Goal: Information Seeking & Learning: Learn about a topic

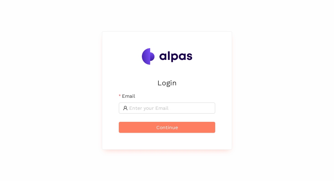
click at [89, 122] on div "Login Email Continue" at bounding box center [167, 90] width 334 height 181
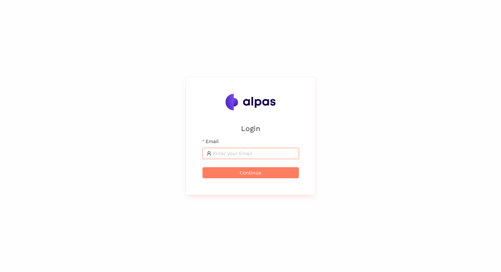
click at [231, 151] on input "Email" at bounding box center [254, 153] width 82 height 8
type input "max@alpas.ai"
click at [246, 173] on span "Continue" at bounding box center [251, 173] width 22 height 8
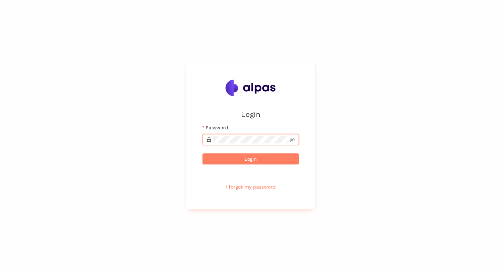
click at [202, 153] on button "Login" at bounding box center [250, 158] width 96 height 11
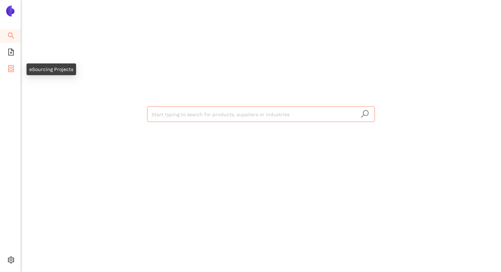
click at [15, 65] on li "eSourcing Projects" at bounding box center [10, 69] width 20 height 14
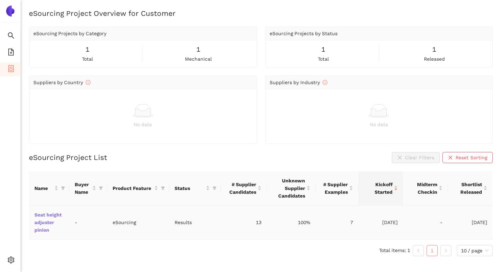
scroll to position [8, 0]
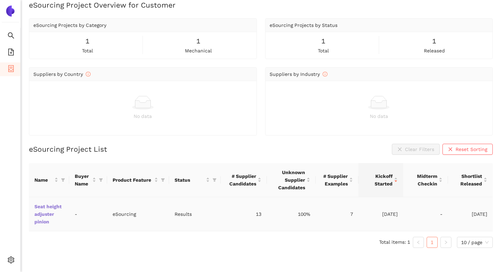
click at [0, 0] on link "Seat height adjuster pinion" at bounding box center [0, 0] width 0 height 0
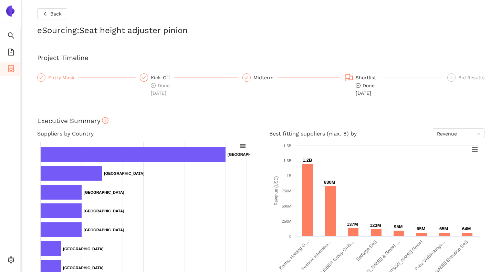
click at [66, 78] on div "Entry Mask" at bounding box center [63, 77] width 30 height 8
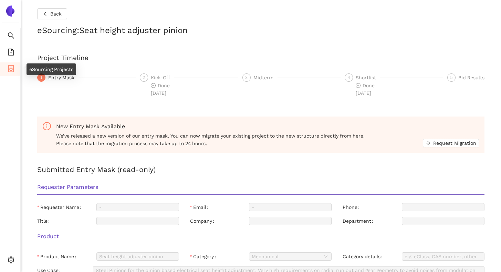
click at [14, 71] on icon "container" at bounding box center [11, 68] width 7 height 7
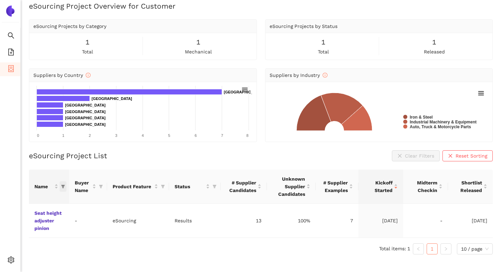
scroll to position [8, 0]
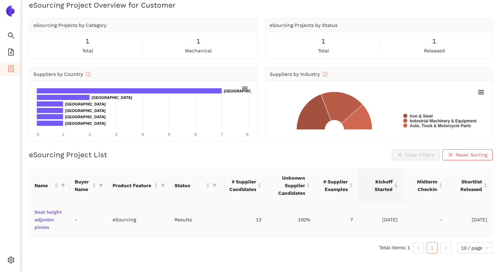
click at [0, 0] on link "Seat height adjuster pinion" at bounding box center [0, 0] width 0 height 0
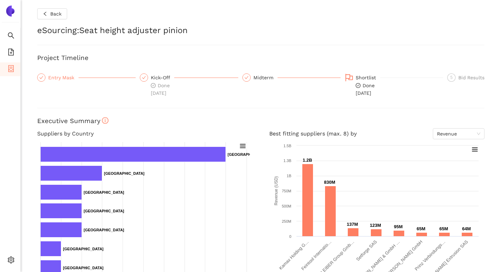
click at [69, 78] on div "Entry Mask" at bounding box center [63, 77] width 30 height 8
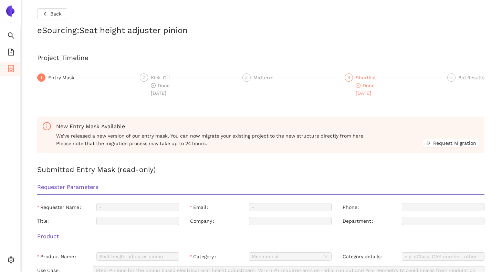
click at [356, 85] on icon "check-circle" at bounding box center [357, 85] width 5 height 5
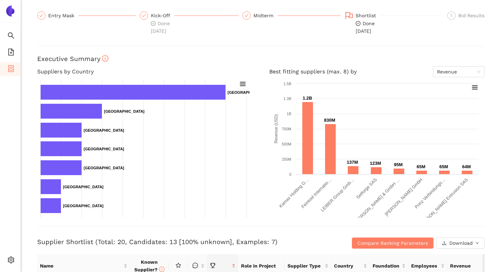
scroll to position [65, 0]
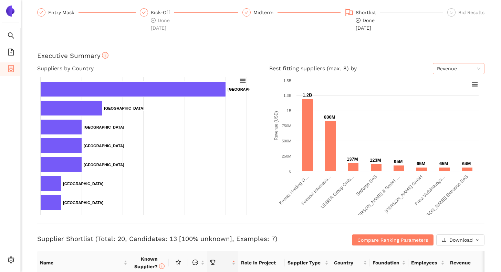
click at [437, 68] on span "Revenue" at bounding box center [458, 68] width 43 height 10
click at [377, 51] on div "Back eSourcing : Seat height adjuster pinion Project Timeline Entry Mask Kick-O…" at bounding box center [261, 136] width 480 height 272
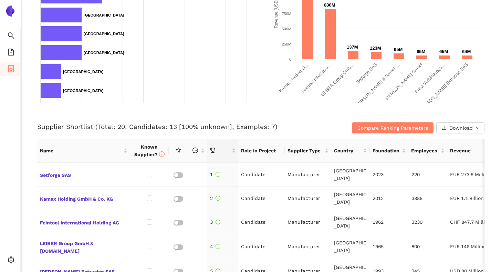
scroll to position [180, 0]
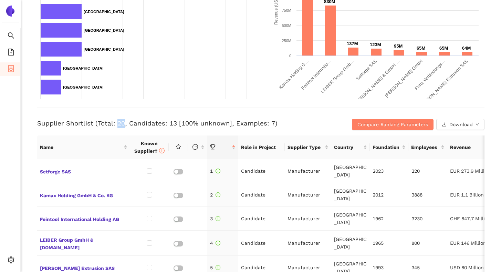
drag, startPoint x: 116, startPoint y: 123, endPoint x: 122, endPoint y: 123, distance: 6.6
click at [122, 123] on h3 "Supplier Shortlist (Total: 20, Candidates: 13 [100% unknown], Examples: 7)" at bounding box center [186, 123] width 298 height 9
drag, startPoint x: 128, startPoint y: 123, endPoint x: 173, endPoint y: 124, distance: 44.4
click at [173, 124] on h3 "Supplier Shortlist (Total: 20, Candidates: 13 [100% unknown], Examples: 7)" at bounding box center [186, 123] width 298 height 9
drag, startPoint x: 232, startPoint y: 123, endPoint x: 269, endPoint y: 124, distance: 36.5
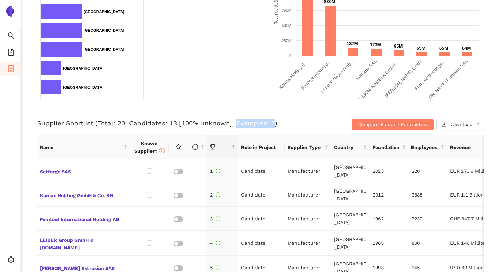
click at [269, 124] on h3 "Supplier Shortlist (Total: 20, Candidates: 13 [100% unknown], Examples: 7)" at bounding box center [186, 123] width 298 height 9
click at [30, 125] on div "Back eSourcing : Seat height adjuster pinion Project Timeline Entry Mask Kick-O…" at bounding box center [261, 136] width 480 height 272
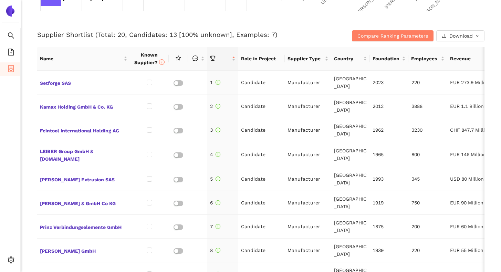
scroll to position [272, 0]
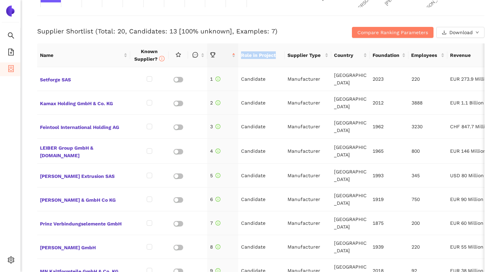
drag, startPoint x: 242, startPoint y: 57, endPoint x: 275, endPoint y: 58, distance: 32.7
click at [275, 58] on th "Role in Project" at bounding box center [261, 55] width 46 height 24
click at [260, 80] on td "Candidate" at bounding box center [261, 79] width 46 height 24
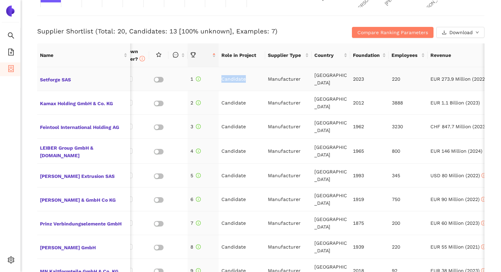
scroll to position [0, 0]
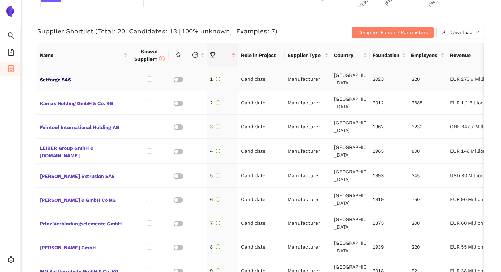
click at [59, 82] on span "Setforge SAS" at bounding box center [83, 78] width 87 height 9
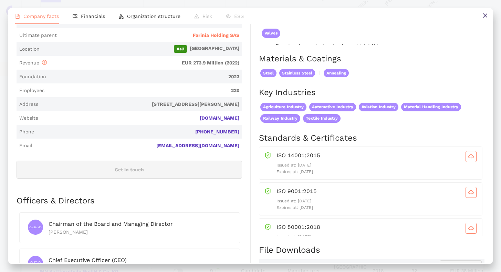
drag, startPoint x: 274, startPoint y: 171, endPoint x: 321, endPoint y: 173, distance: 46.8
click at [321, 173] on p "Expires at: [DATE]" at bounding box center [376, 171] width 200 height 7
click at [276, 172] on p "Expires at: [DATE]" at bounding box center [376, 171] width 200 height 7
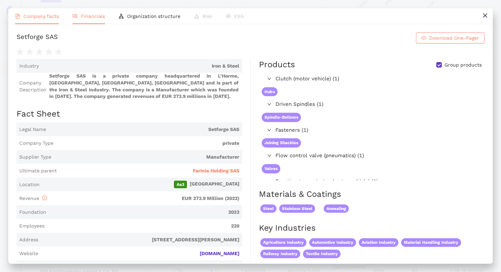
click at [99, 20] on li "Financials" at bounding box center [89, 16] width 46 height 16
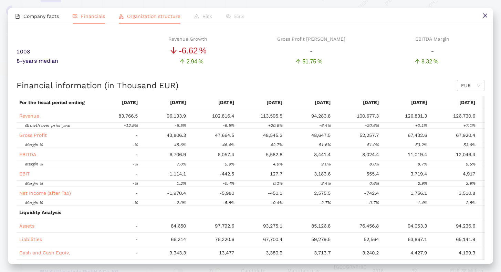
click at [129, 15] on span "Organization structure" at bounding box center [153, 16] width 53 height 6
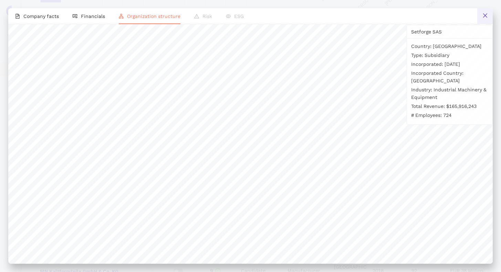
click at [482, 14] on icon "close" at bounding box center [485, 16] width 6 height 6
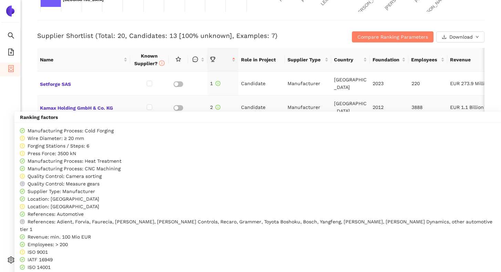
scroll to position [267, 0]
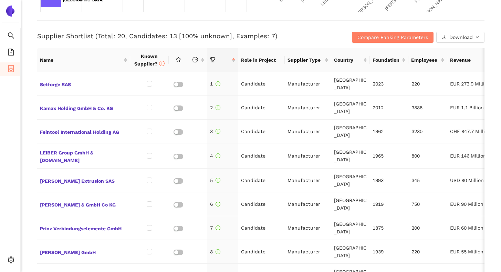
click at [291, 32] on h3 "Supplier Shortlist (Total: 20, Candidates: 13 [100% unknown], Examples: 7)" at bounding box center [186, 36] width 298 height 9
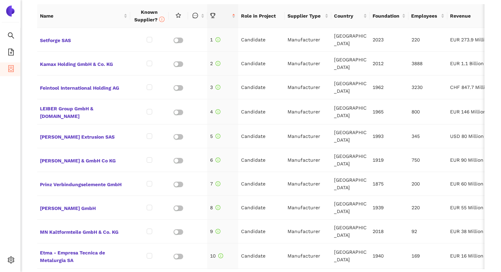
scroll to position [312, 0]
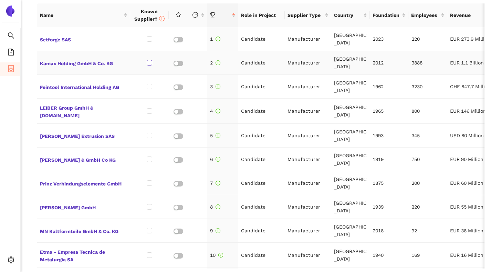
click at [150, 62] on input "checkbox" at bounding box center [150, 63] width 6 height 6
checkbox input "true"
click at [147, 87] on input "checkbox" at bounding box center [150, 87] width 6 height 6
click at [148, 87] on input "checkbox" at bounding box center [150, 87] width 6 height 6
checkbox input "false"
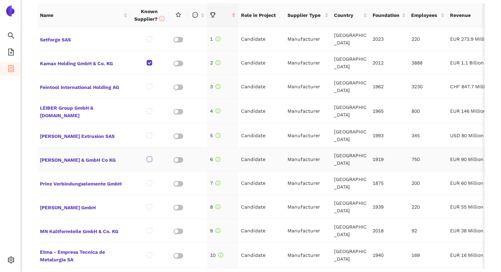
click at [147, 158] on input "checkbox" at bounding box center [150, 159] width 6 height 6
checkbox input "true"
click at [149, 228] on input "checkbox" at bounding box center [150, 230] width 6 height 6
checkbox input "true"
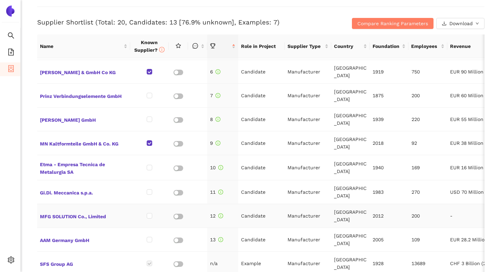
scroll to position [116, 0]
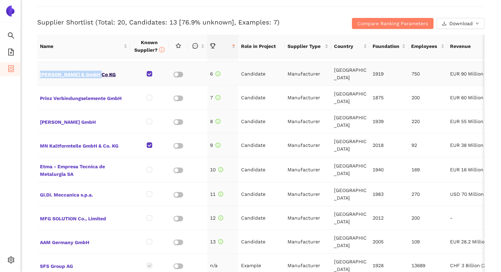
copy table "Setforge SAS 1 Candidate Manufacturer [GEOGRAPHIC_DATA] 2023 220 EUR 273.9 Mill…"
drag, startPoint x: 36, startPoint y: 71, endPoint x: 99, endPoint y: 74, distance: 63.4
click at [99, 74] on div "Back eSourcing : Seat height adjuster pinion Project Timeline Entry Mask Kick-O…" at bounding box center [261, 136] width 480 height 272
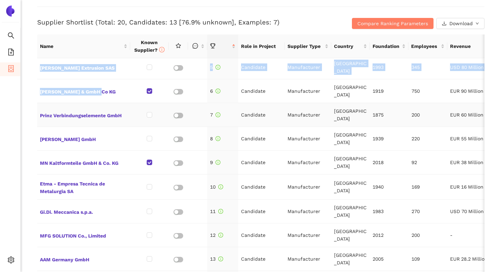
scroll to position [97, 0]
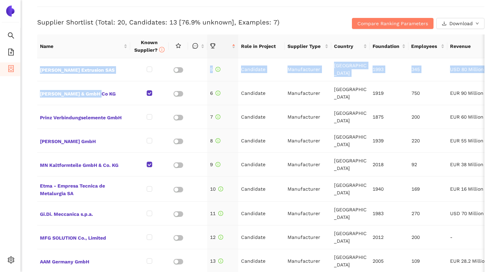
click at [31, 96] on div "Back eSourcing : Seat height adjuster pinion Project Timeline Entry Mask Kick-O…" at bounding box center [261, 136] width 480 height 272
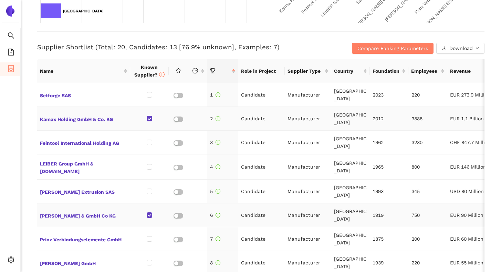
scroll to position [256, 0]
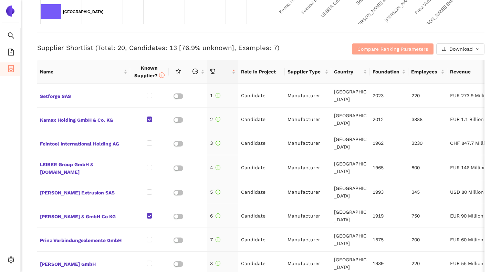
click at [357, 47] on span "Compare Ranking Parameters" at bounding box center [392, 49] width 71 height 8
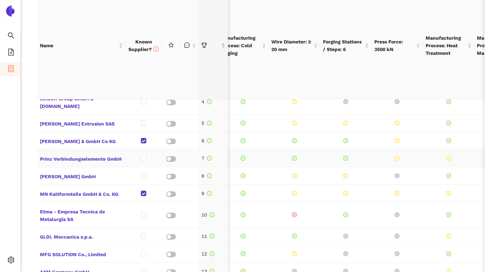
scroll to position [0, 13]
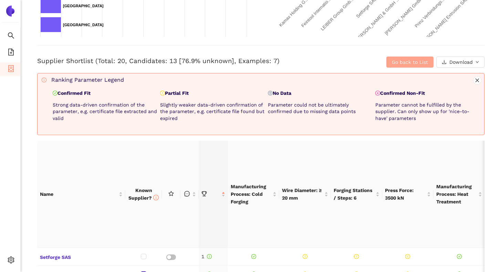
click at [415, 63] on span "Go back to List" at bounding box center [410, 62] width 36 height 8
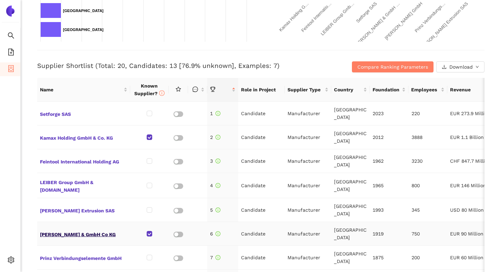
click at [95, 233] on span "[PERSON_NAME] & GmbH Co KG" at bounding box center [83, 233] width 87 height 9
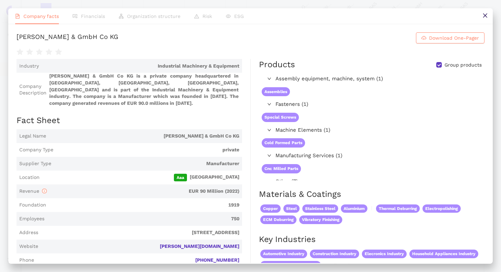
click at [89, 37] on div "[PERSON_NAME] & GmbH Co KG" at bounding box center [68, 37] width 102 height 11
copy div "[PERSON_NAME] & GmbH Co KG Download One-Pager"
click at [482, 16] on icon "close" at bounding box center [485, 16] width 6 height 6
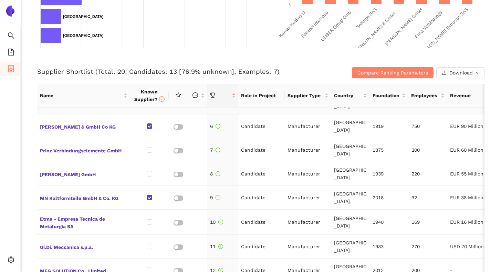
scroll to position [0, 0]
click at [102, 199] on span "MN Kaltformteile GmbH & Co. KG" at bounding box center [83, 197] width 87 height 9
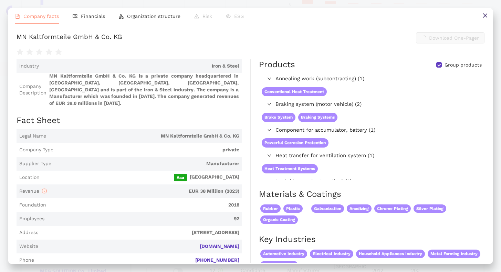
scroll to position [232, 0]
click at [93, 38] on div "MN Kaltformteile GmbH & Co. KG" at bounding box center [70, 37] width 106 height 11
copy div "MN Kaltformteile GmbH & Co. KG Download One-Pager"
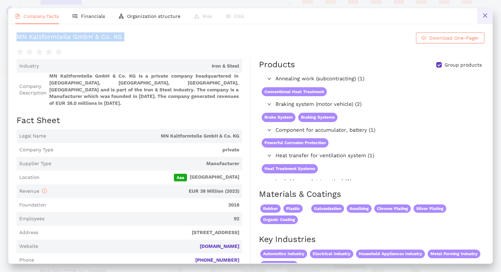
click at [480, 12] on button at bounding box center [484, 15] width 15 height 15
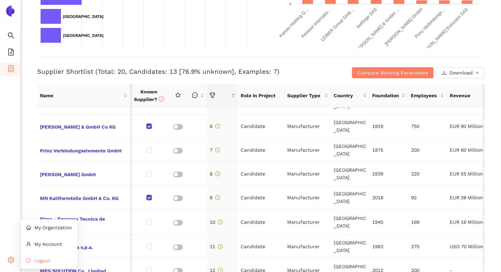
click at [34, 261] on li "Logout" at bounding box center [49, 260] width 57 height 14
